Goal: Transaction & Acquisition: Purchase product/service

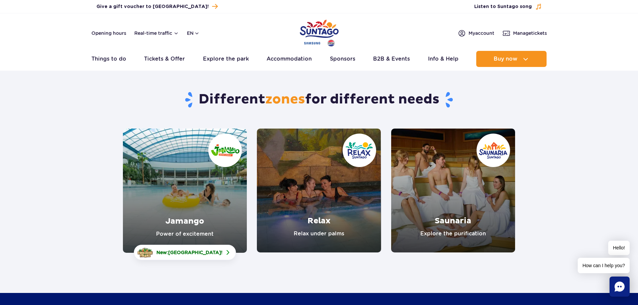
click at [202, 229] on link "Jamango" at bounding box center [185, 191] width 124 height 124
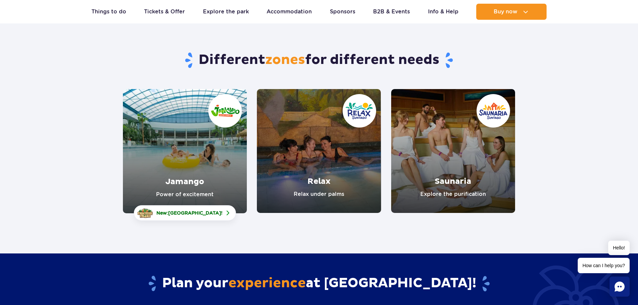
scroll to position [33, 0]
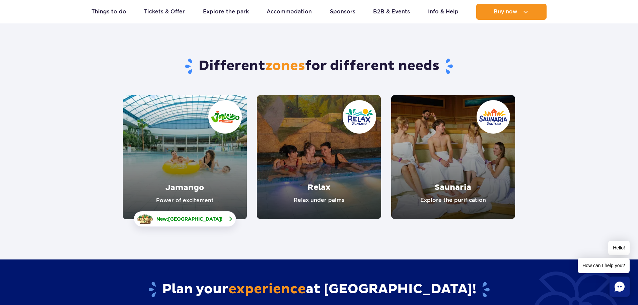
click at [190, 220] on span "[GEOGRAPHIC_DATA]" at bounding box center [194, 218] width 53 height 5
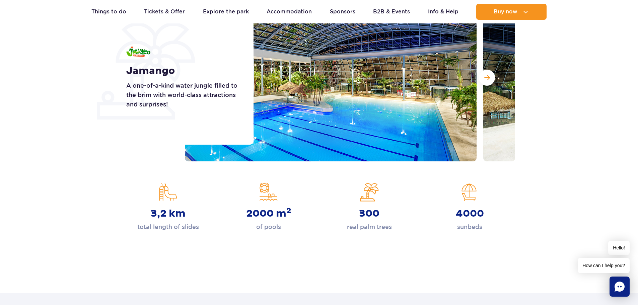
scroll to position [134, 0]
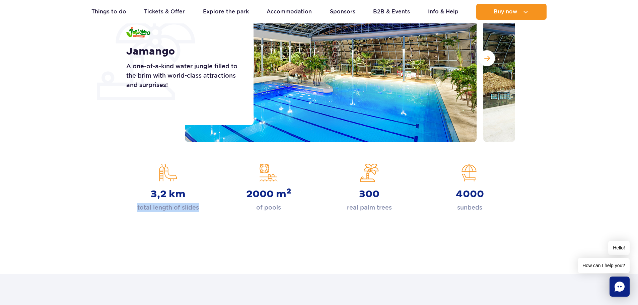
drag, startPoint x: 138, startPoint y: 208, endPoint x: 202, endPoint y: 209, distance: 64.3
click at [202, 209] on div "3,2 km total length of slides" at bounding box center [168, 187] width 90 height 49
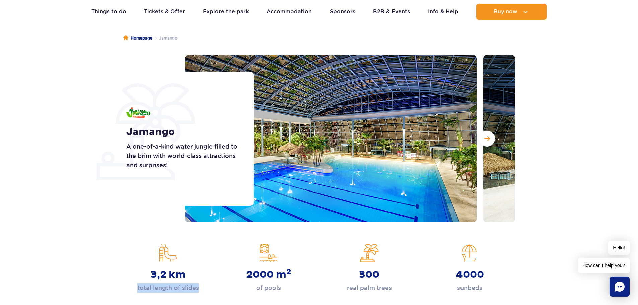
scroll to position [33, 0]
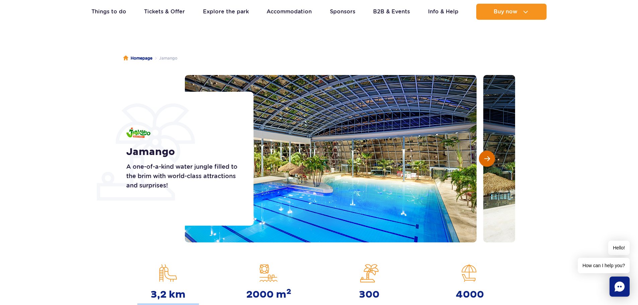
click at [485, 158] on span "Next slide" at bounding box center [487, 159] width 6 height 6
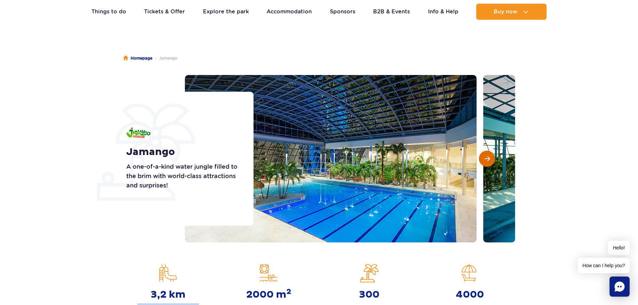
click at [486, 158] on span "Next slide" at bounding box center [487, 159] width 6 height 6
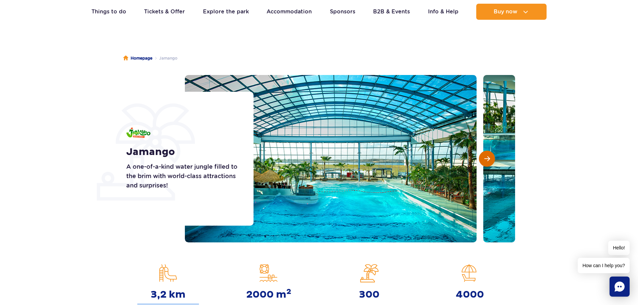
click at [486, 158] on span "Next slide" at bounding box center [487, 159] width 6 height 6
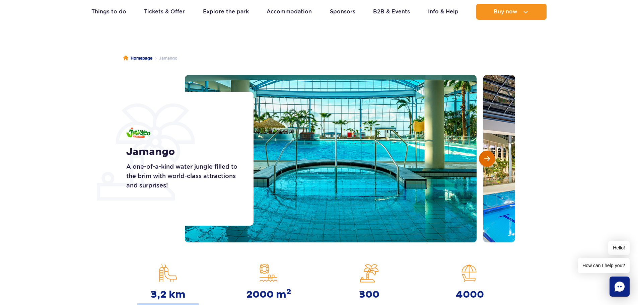
click at [486, 158] on span "Next slide" at bounding box center [487, 159] width 6 height 6
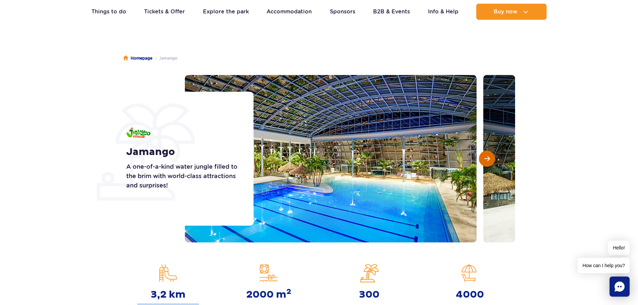
click at [486, 158] on span "Next slide" at bounding box center [487, 159] width 6 height 6
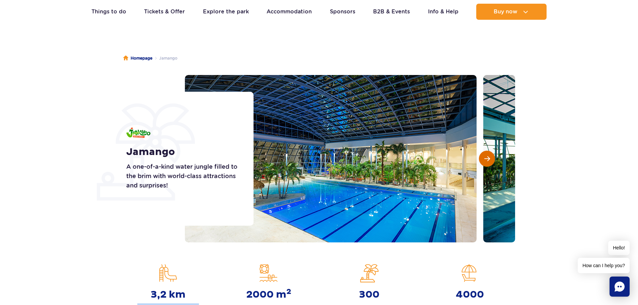
click at [485, 158] on span "Next slide" at bounding box center [487, 159] width 6 height 6
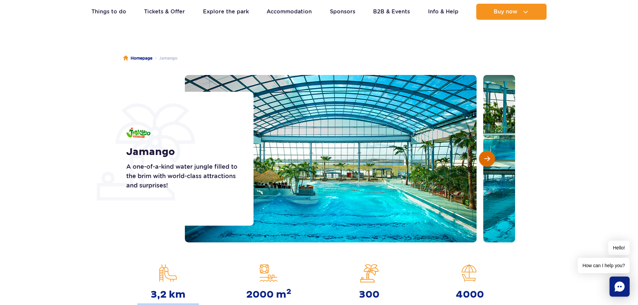
click at [485, 158] on span "Next slide" at bounding box center [487, 159] width 6 height 6
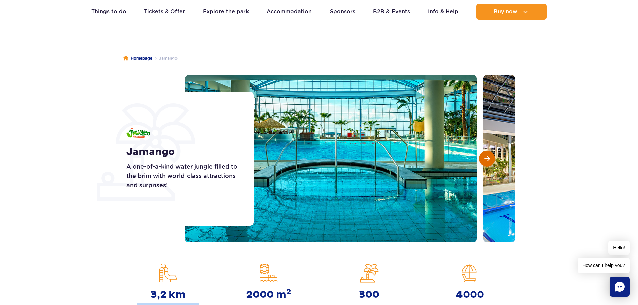
click at [485, 158] on span "Next slide" at bounding box center [487, 159] width 6 height 6
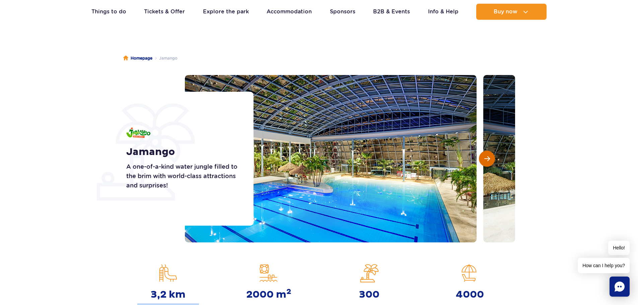
click at [485, 158] on span "Next slide" at bounding box center [487, 159] width 6 height 6
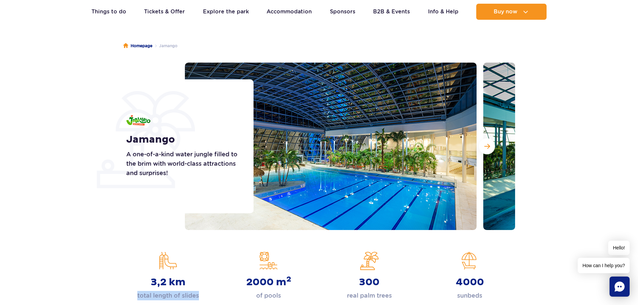
scroll to position [0, 0]
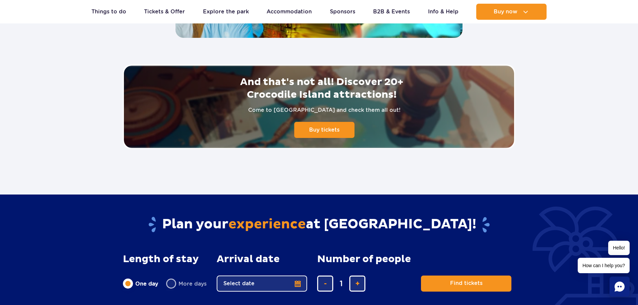
scroll to position [1541, 0]
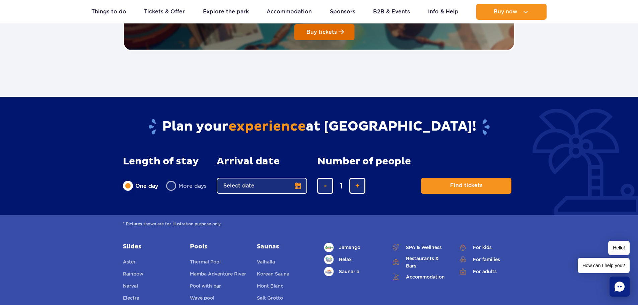
click at [339, 33] on span at bounding box center [341, 32] width 5 height 6
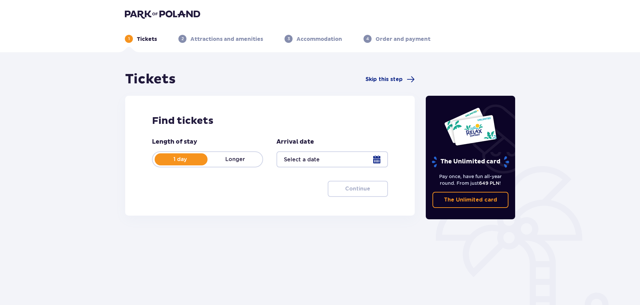
click at [330, 158] on div at bounding box center [332, 159] width 111 height 16
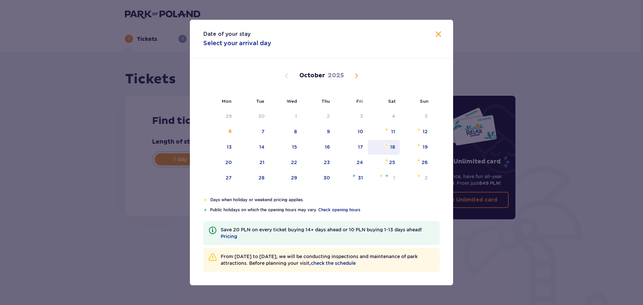
click at [391, 149] on div "18" at bounding box center [392, 147] width 5 height 7
click at [427, 147] on div "19" at bounding box center [425, 147] width 5 height 7
type input "18.10.25"
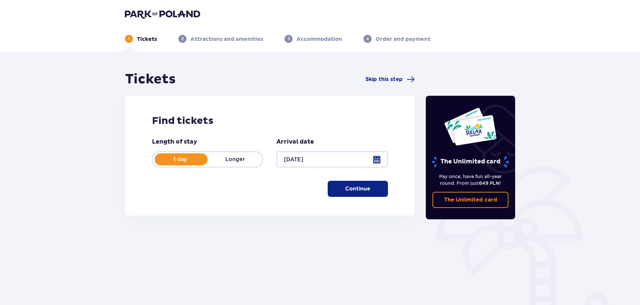
click at [364, 187] on p "Continue" at bounding box center [357, 188] width 25 height 7
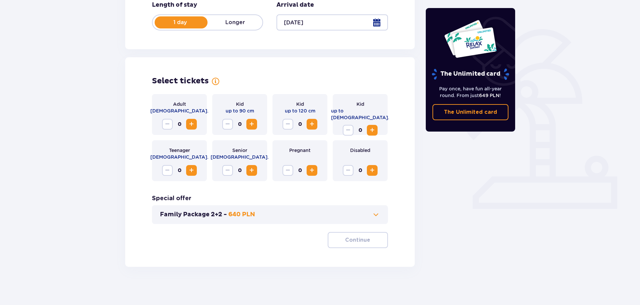
scroll to position [139, 0]
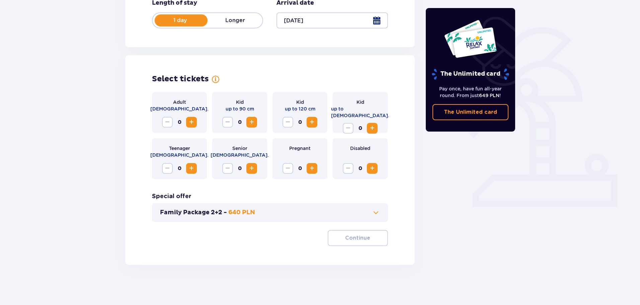
click at [194, 121] on span "Increase" at bounding box center [192, 122] width 8 height 8
click at [249, 216] on p "640 PLN" at bounding box center [241, 213] width 27 height 8
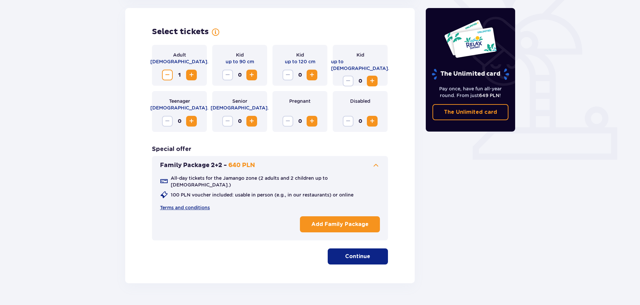
click at [293, 166] on button "Family Package 2+2 - 640 PLN" at bounding box center [270, 165] width 220 height 8
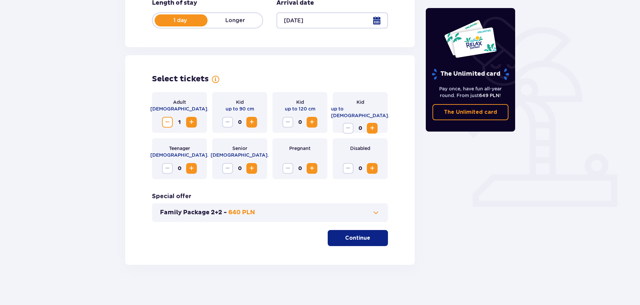
click at [360, 242] on p "Continue" at bounding box center [357, 237] width 25 height 7
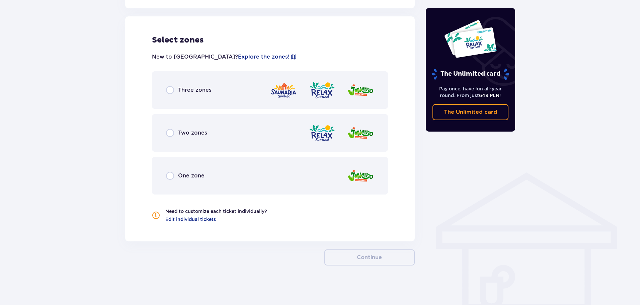
scroll to position [372, 0]
click at [201, 105] on div "Three zones" at bounding box center [270, 90] width 236 height 38
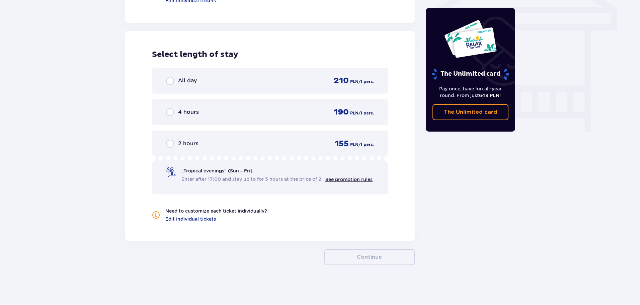
scroll to position [591, 0]
click at [236, 85] on div "All day 210 PLN / 1 pers." at bounding box center [270, 80] width 208 height 10
